Goal: Communication & Community: Answer question/provide support

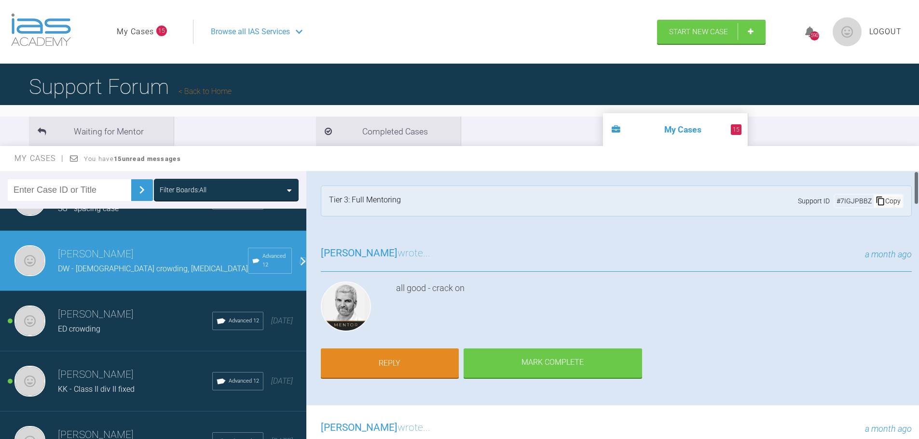
drag, startPoint x: 916, startPoint y: 237, endPoint x: 926, endPoint y: 29, distance: 207.6
click at [918, 29] on html "My Cases 15 Logout Browse all IAS Services Start New Case 590 Logout Support Fo…" at bounding box center [459, 270] width 919 height 540
click at [392, 361] on link "Reply" at bounding box center [390, 365] width 138 height 30
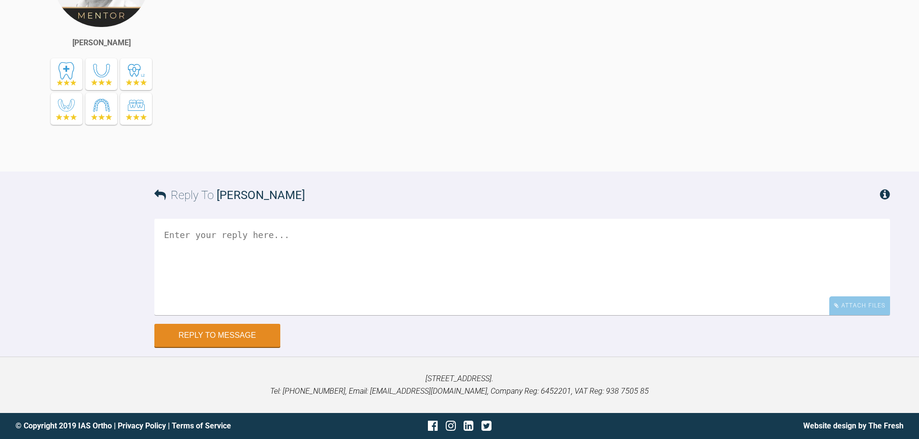
scroll to position [3169, 0]
drag, startPoint x: 244, startPoint y: 241, endPoint x: 851, endPoint y: 304, distance: 610.0
click at [851, 304] on div "Attach Files" at bounding box center [859, 306] width 61 height 19
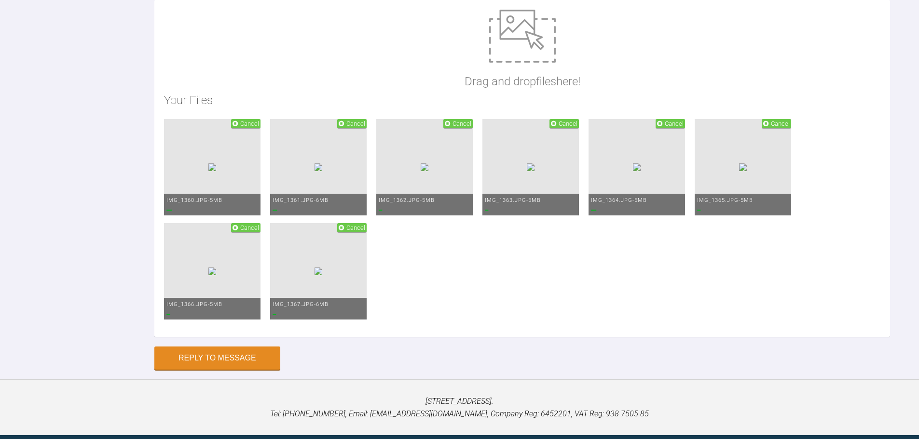
scroll to position [3314, 0]
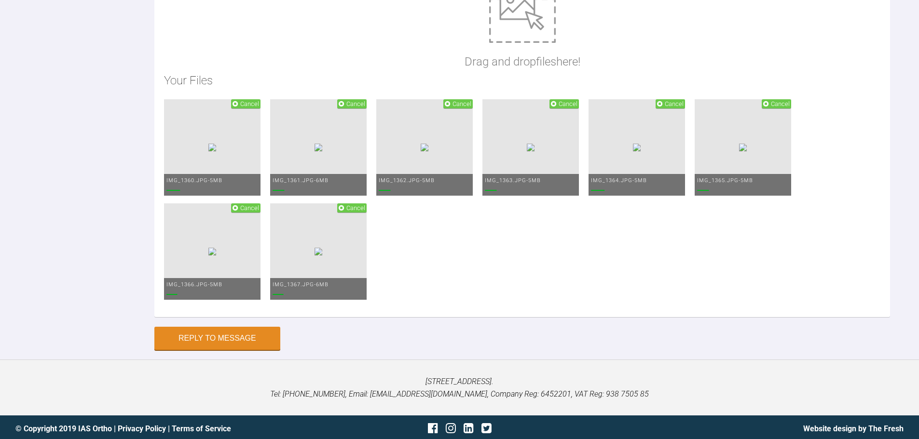
type textarea "h"
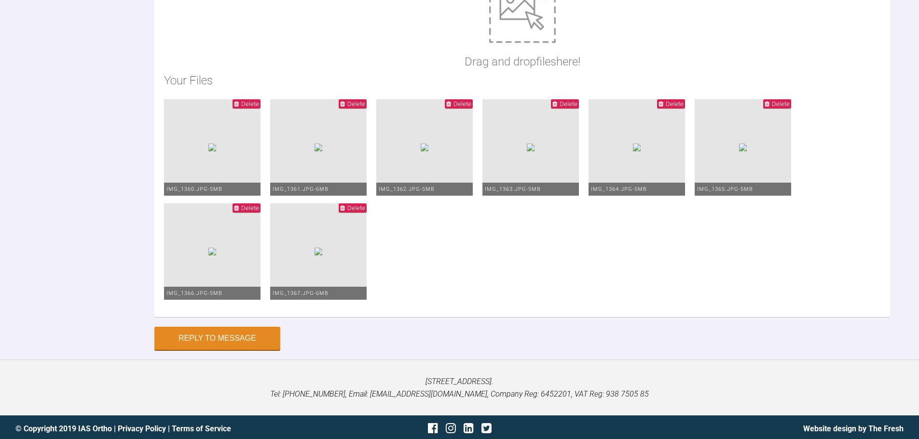
drag, startPoint x: 619, startPoint y: 115, endPoint x: 614, endPoint y: 116, distance: 5.3
drag, startPoint x: 291, startPoint y: 108, endPoint x: 283, endPoint y: 105, distance: 8.5
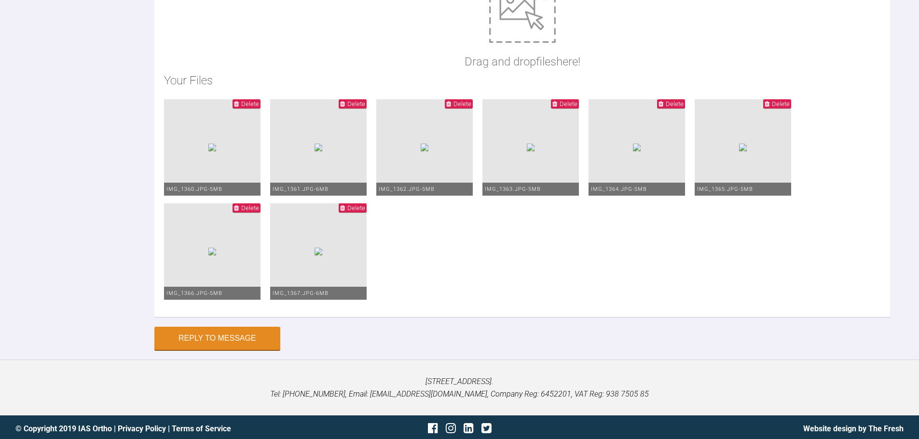
drag, startPoint x: 462, startPoint y: 96, endPoint x: 453, endPoint y: 103, distance: 10.3
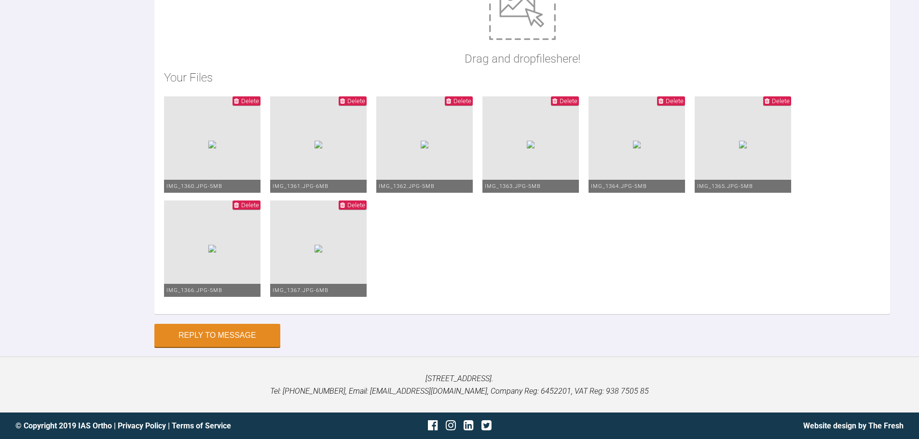
scroll to position [3420, 0]
type textarea "Hi [PERSON_NAME], lowers bonded up [DATE] Verve MBT brackets and [MEDICAL_DATA]…"
click at [231, 348] on button "Reply to Message" at bounding box center [217, 336] width 126 height 23
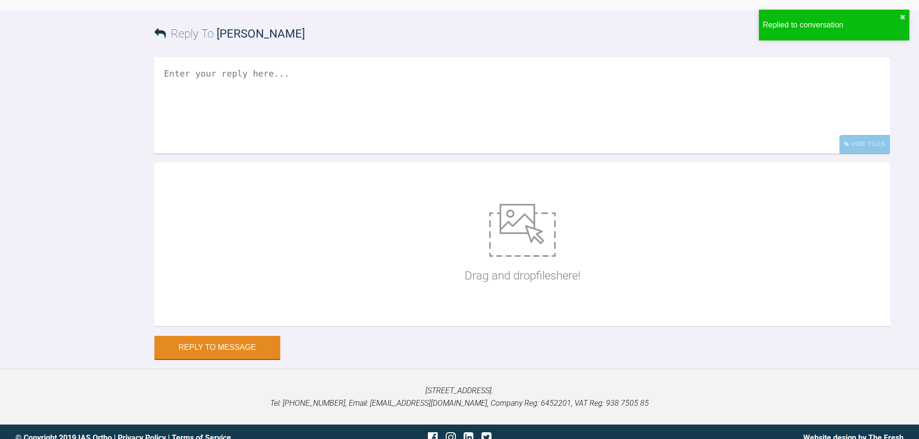
scroll to position [3491, 0]
